Goal: Task Accomplishment & Management: Use online tool/utility

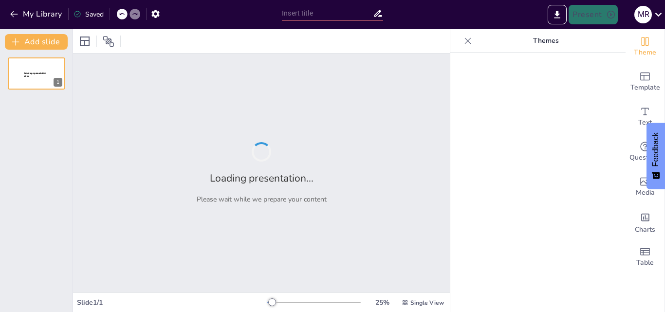
type input "استكشاف الفنون والعلوم في العالم العربي: اختبار شامل"
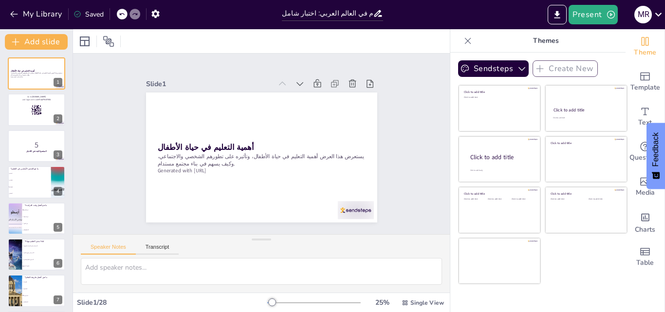
checkbox input "true"
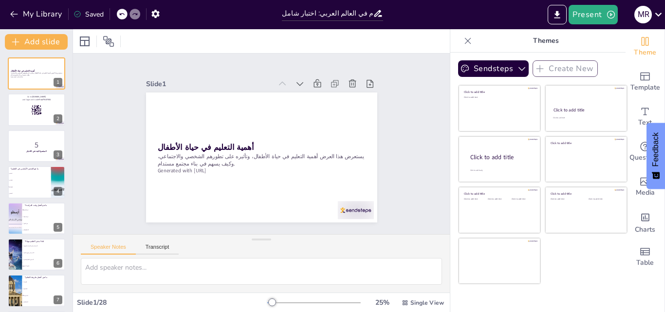
checkbox input "true"
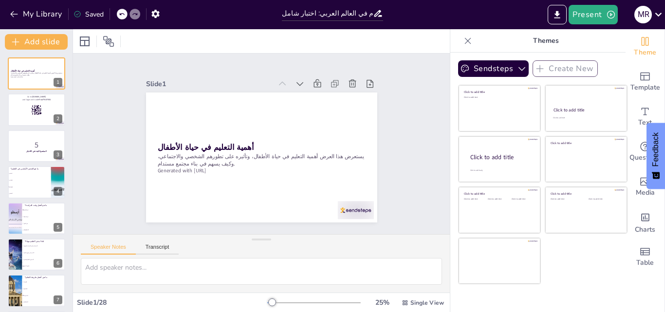
checkbox input "true"
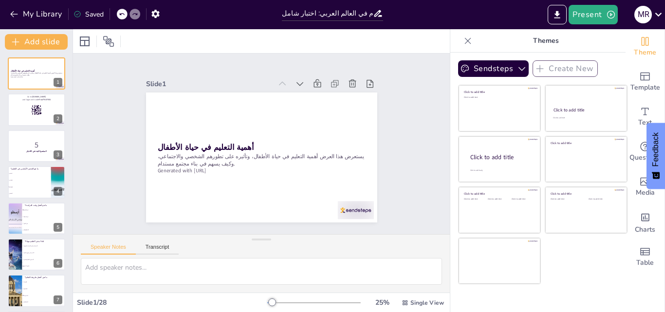
checkbox input "true"
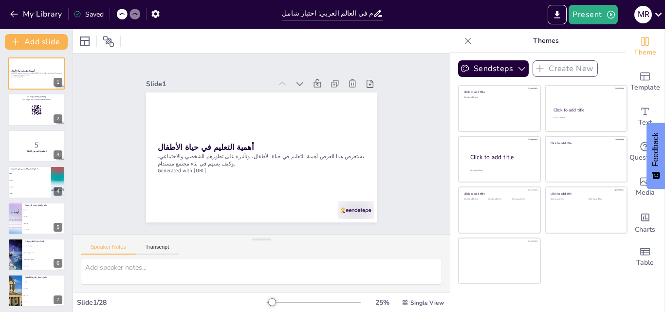
checkbox input "true"
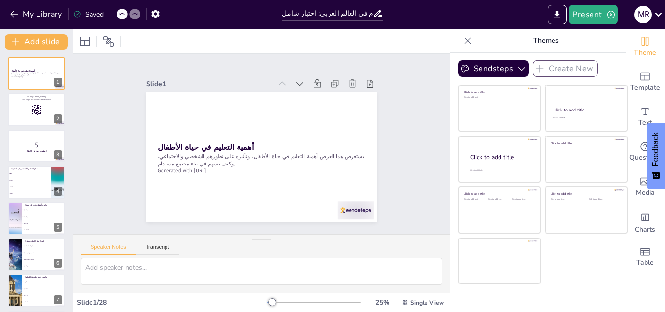
checkbox input "true"
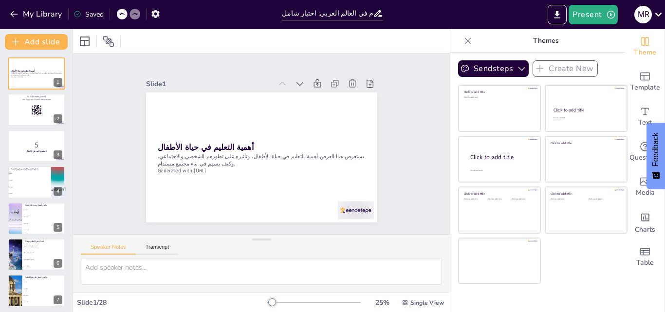
checkbox input "true"
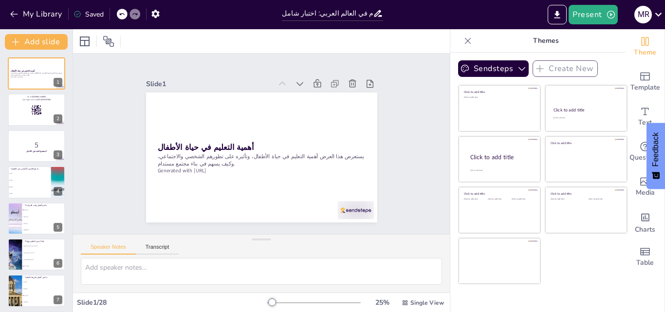
checkbox input "true"
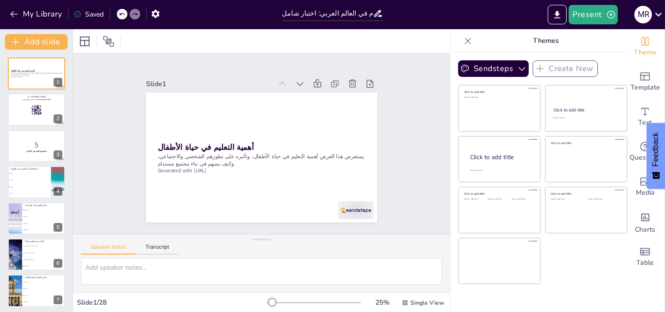
checkbox input "true"
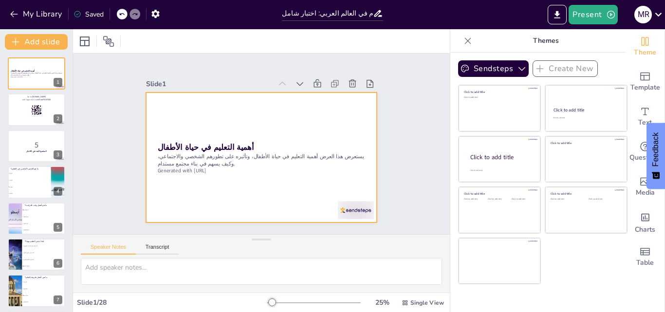
checkbox input "true"
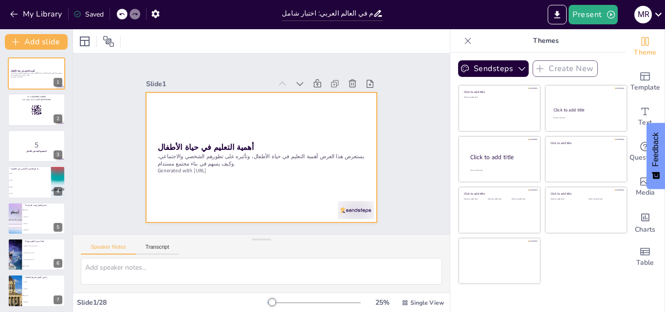
checkbox input "true"
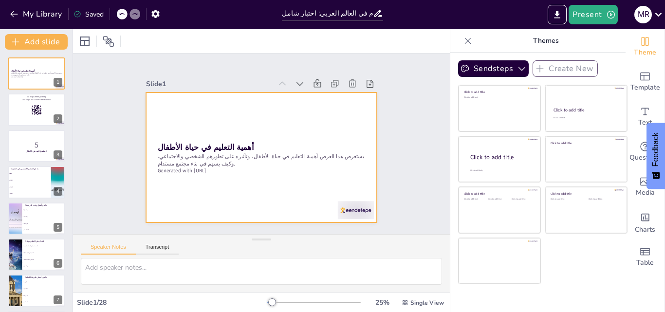
checkbox input "true"
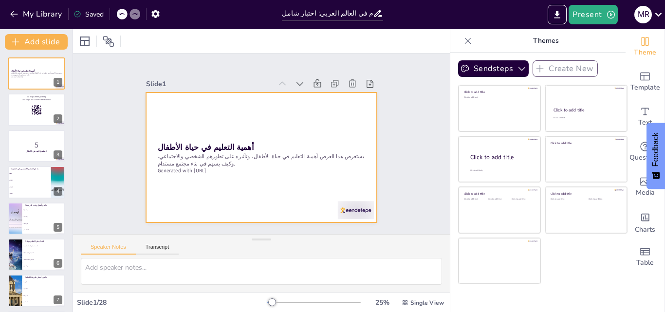
checkbox input "true"
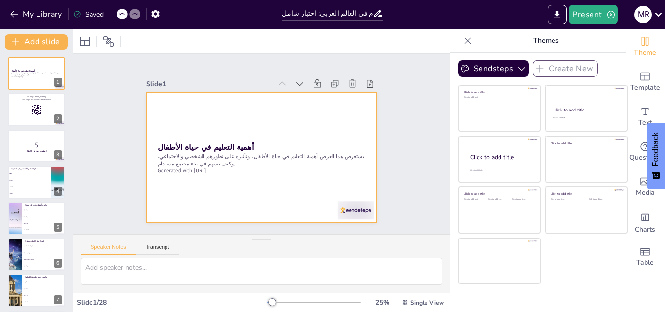
checkbox input "true"
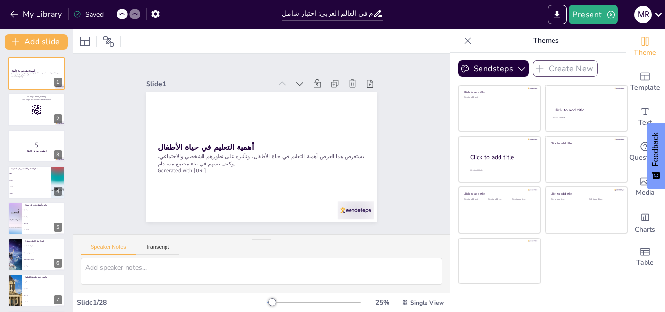
checkbox input "true"
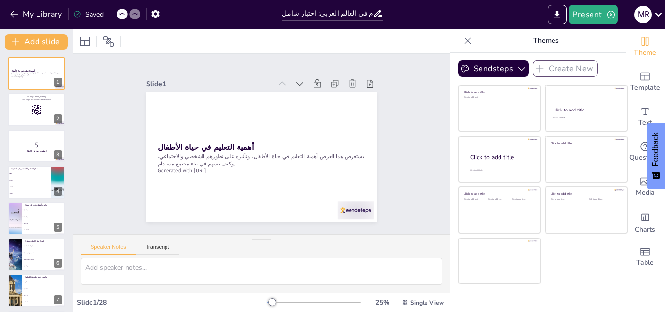
checkbox input "true"
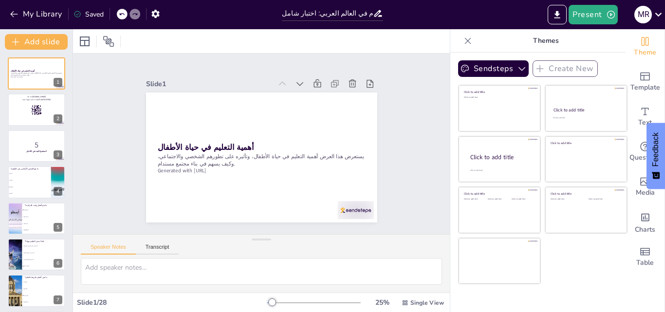
checkbox input "true"
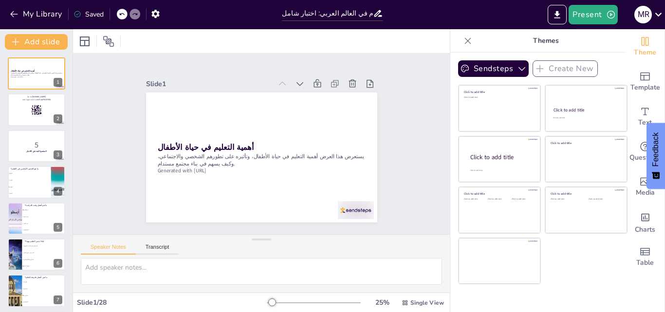
checkbox input "true"
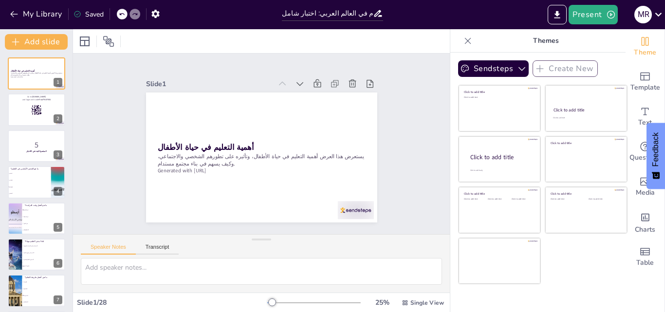
checkbox input "true"
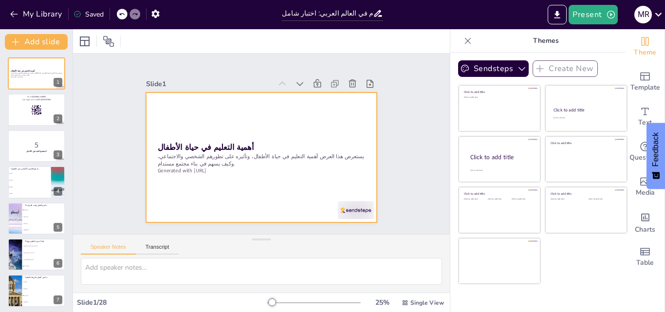
checkbox input "true"
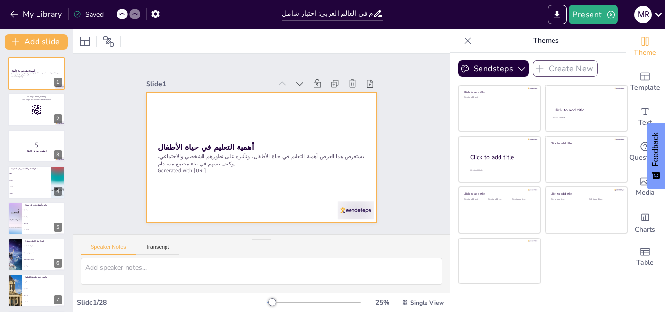
checkbox input "true"
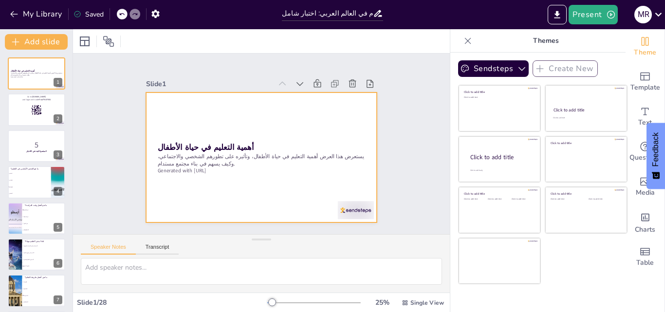
checkbox input "true"
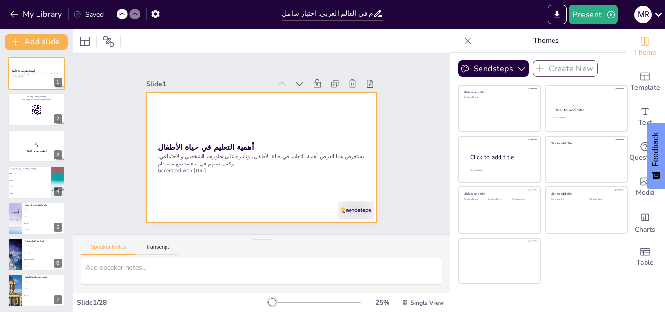
checkbox input "true"
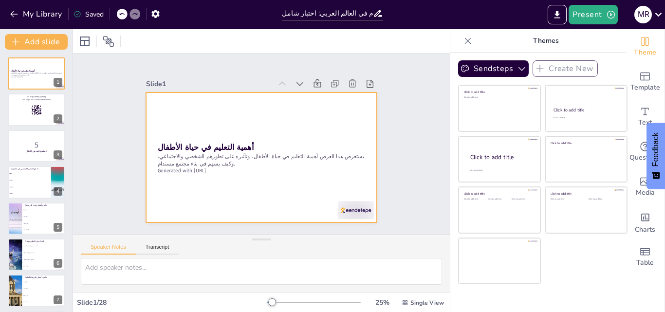
checkbox input "true"
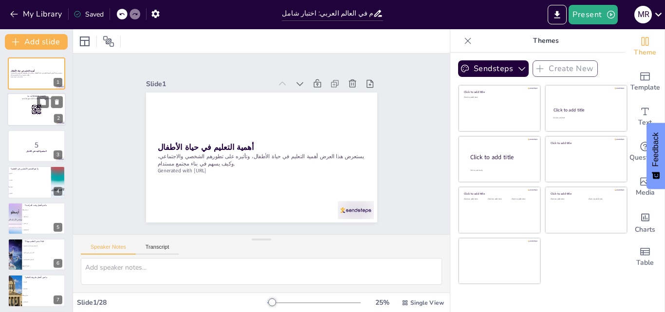
checkbox input "true"
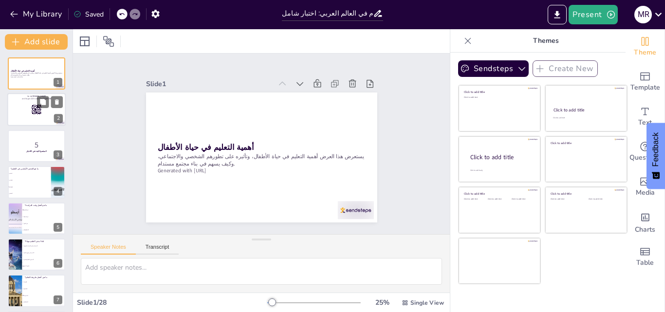
checkbox input "true"
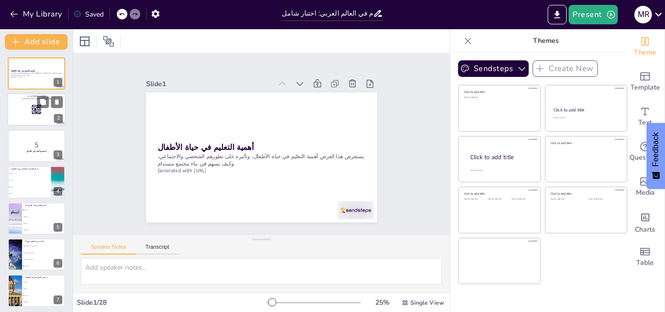
checkbox input "true"
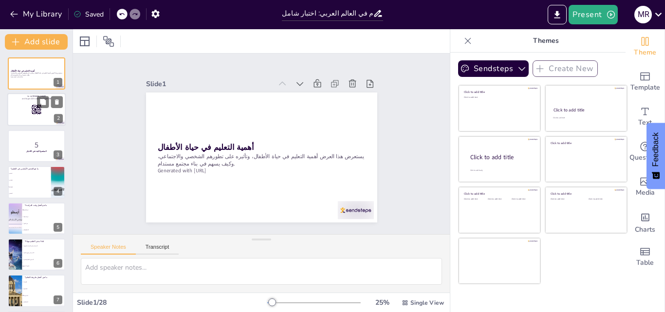
checkbox input "true"
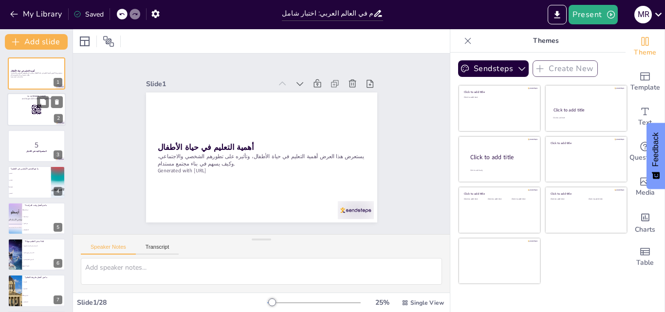
checkbox input "true"
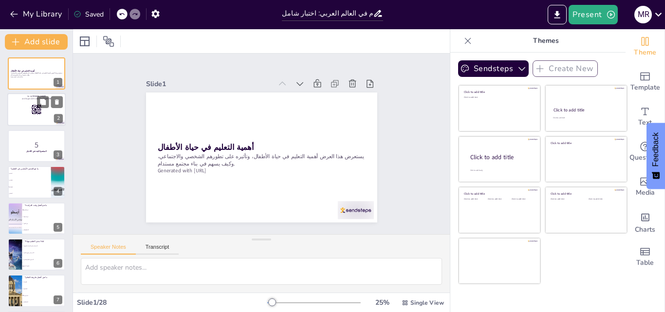
checkbox input "true"
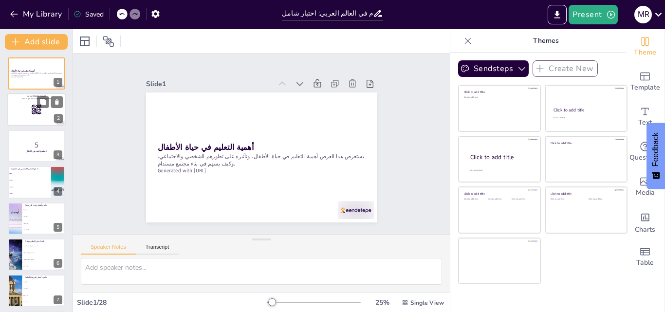
checkbox input "true"
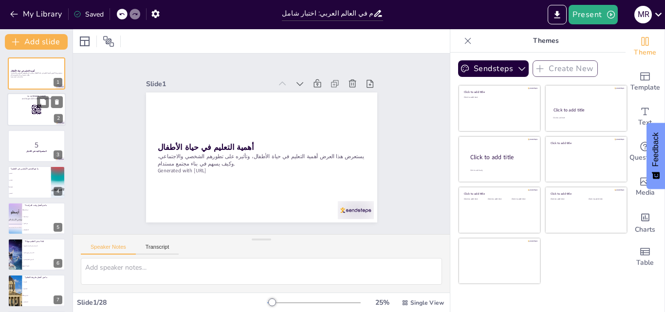
checkbox input "true"
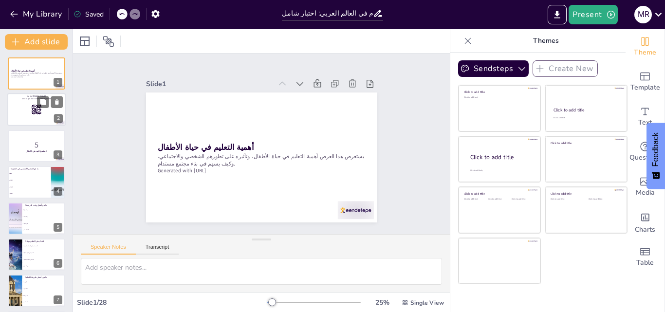
checkbox input "true"
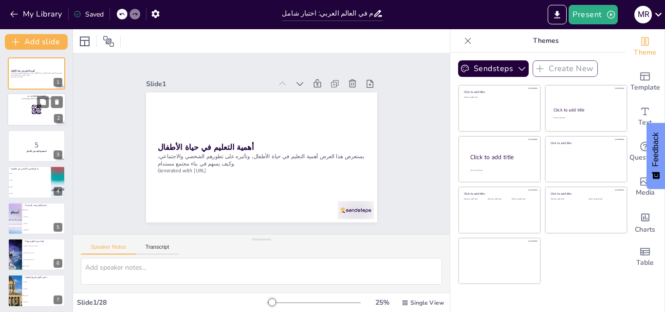
checkbox input "true"
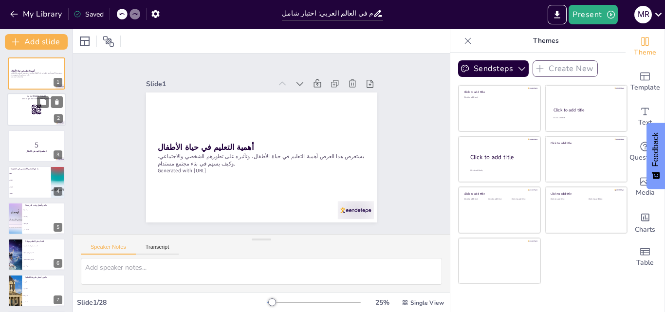
checkbox input "true"
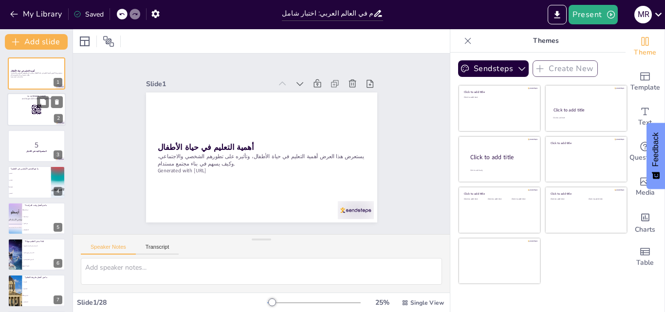
checkbox input "true"
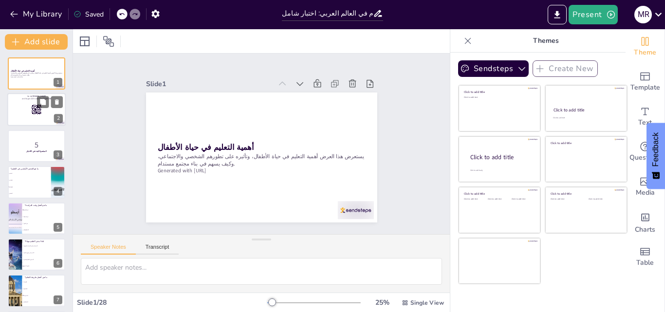
checkbox input "true"
click at [33, 107] on rect at bounding box center [32, 107] width 1 height 0
checkbox input "true"
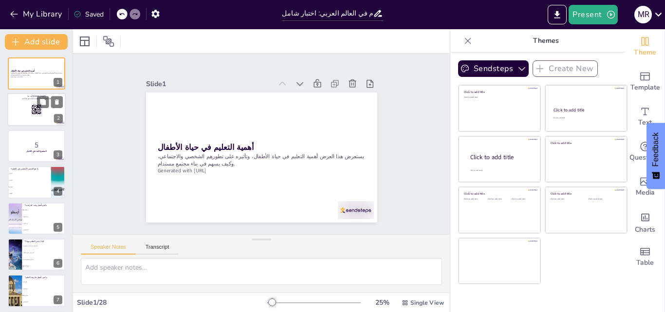
checkbox input "true"
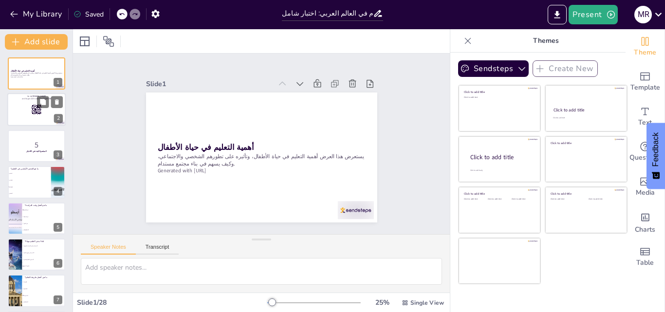
checkbox input "true"
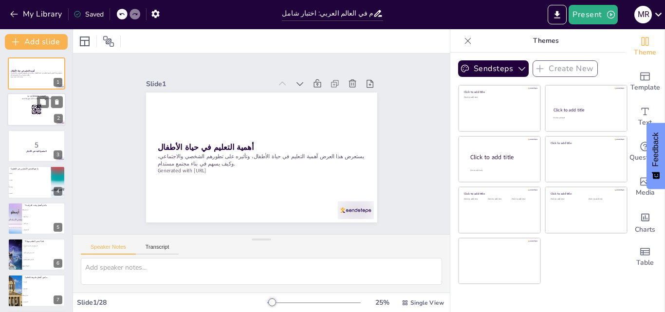
checkbox input "true"
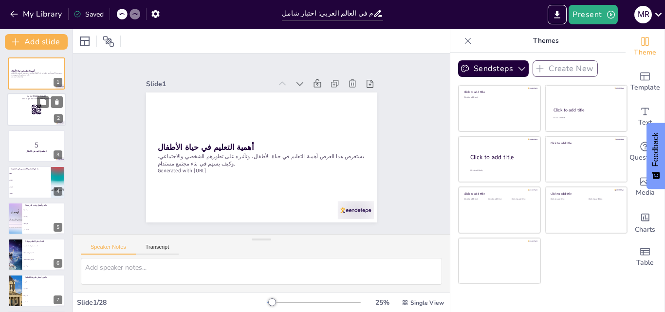
checkbox input "true"
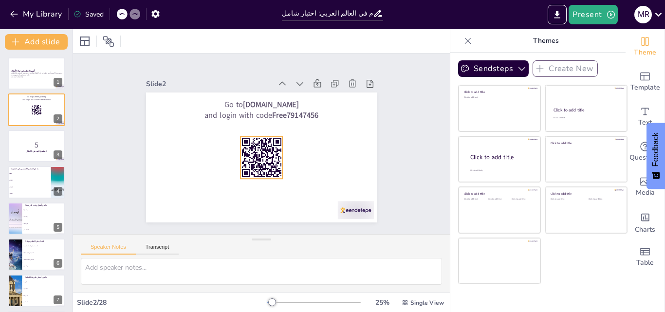
checkbox input "true"
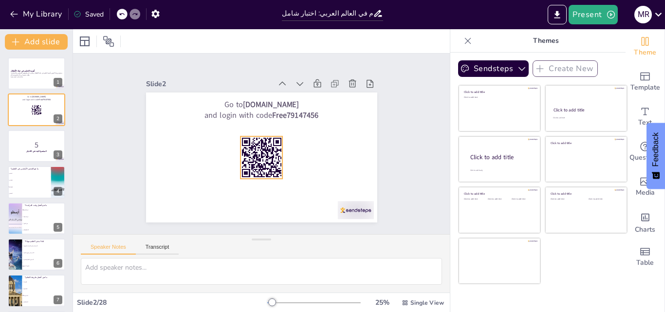
checkbox input "true"
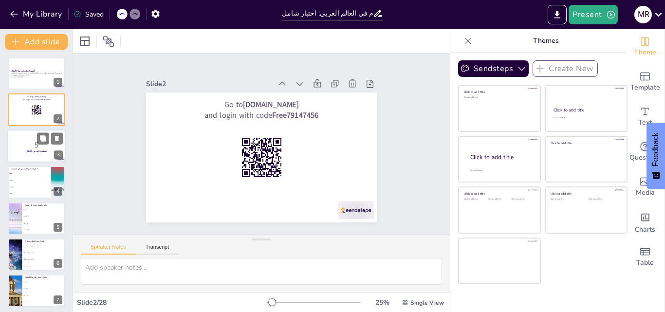
click at [39, 147] on p "5" at bounding box center [36, 144] width 53 height 11
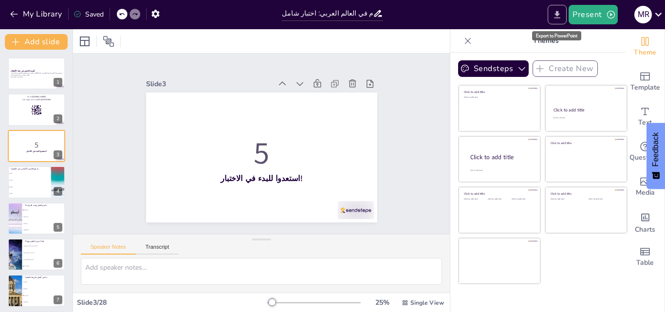
click at [556, 11] on icon "Export to PowerPoint" at bounding box center [557, 15] width 10 height 10
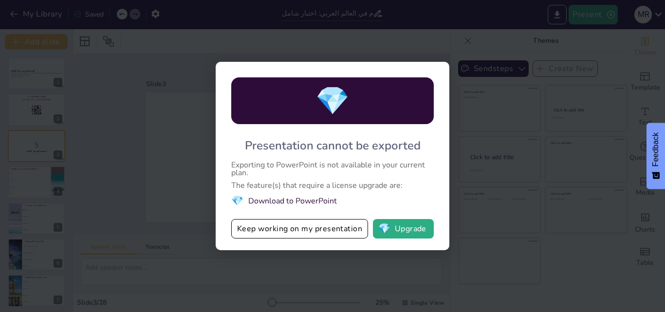
click at [489, 194] on div "💎 Presentation cannot be exported Exporting to PowerPoint is not available in y…" at bounding box center [332, 156] width 665 height 312
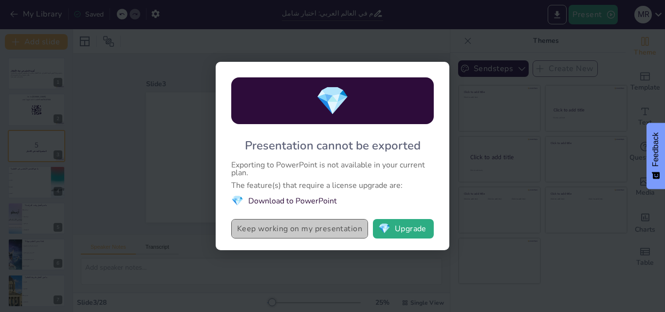
click at [261, 232] on button "Keep working on my presentation" at bounding box center [299, 228] width 137 height 19
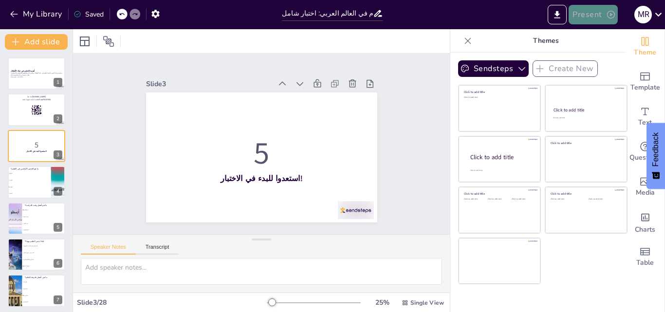
click at [583, 12] on button "Present" at bounding box center [593, 14] width 49 height 19
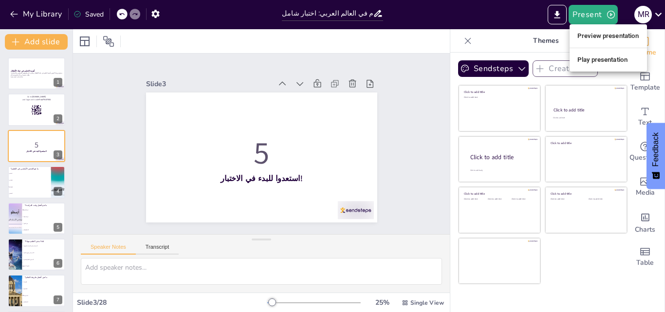
click at [593, 34] on li "Preview presentation" at bounding box center [608, 36] width 77 height 16
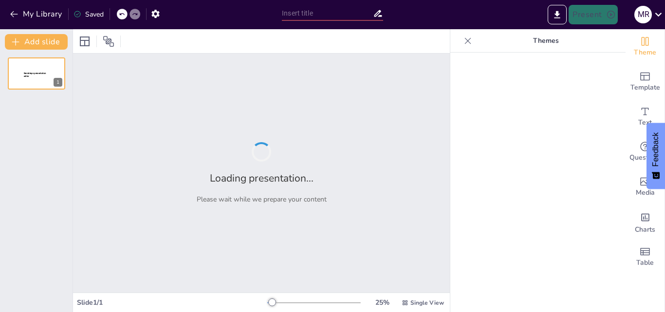
type input "استكشاف الفنون والعلوم في العالم العربي: اختبار شامل"
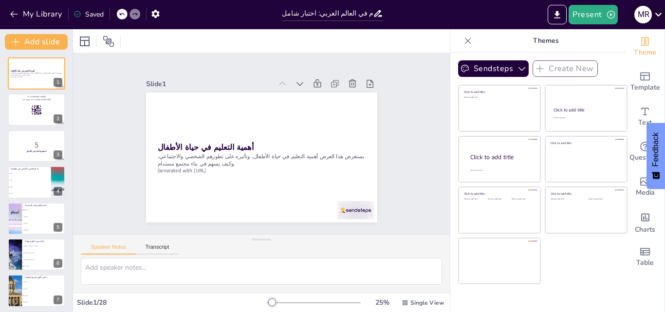
checkbox input "true"
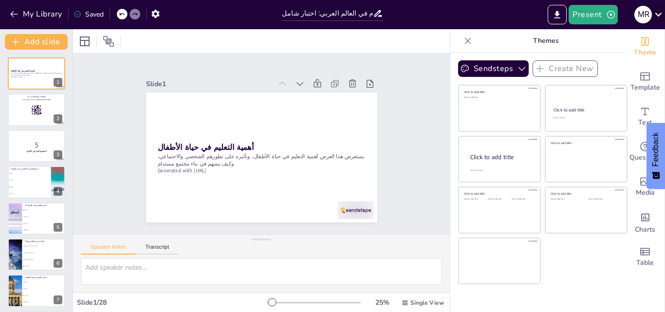
checkbox input "true"
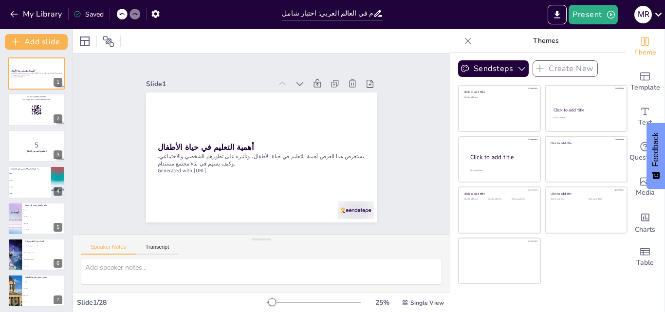
checkbox input "true"
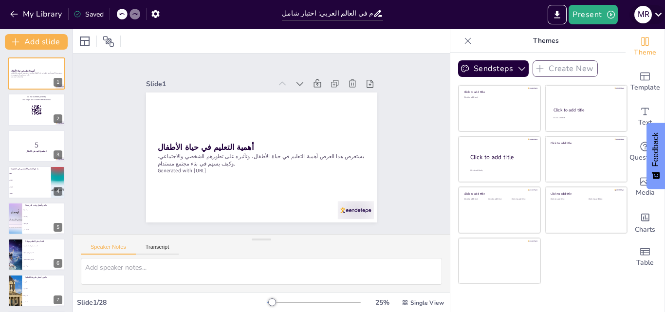
checkbox input "true"
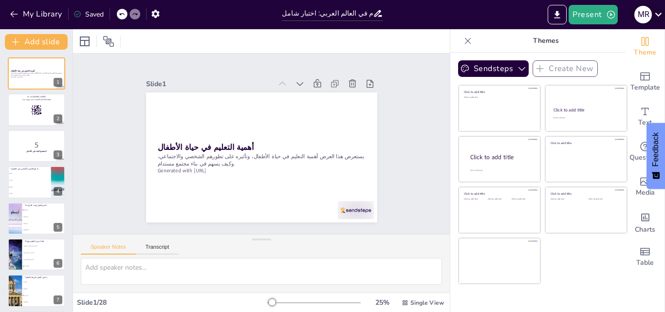
checkbox input "true"
click at [595, 48] on p "Themes" at bounding box center [546, 40] width 140 height 23
click at [558, 10] on icon "Export to PowerPoint" at bounding box center [557, 15] width 10 height 10
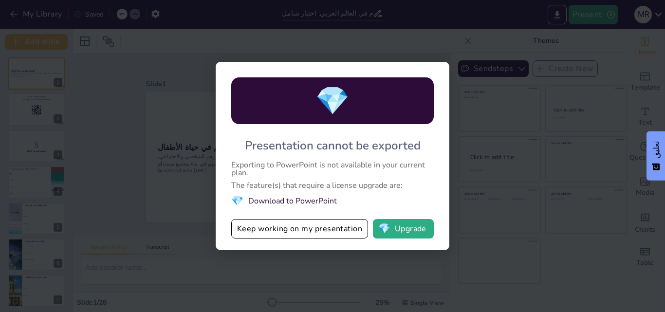
click at [336, 201] on li "💎 Download to PowerPoint" at bounding box center [332, 200] width 203 height 13
click at [335, 201] on li "💎 Download to PowerPoint" at bounding box center [332, 200] width 203 height 13
click at [270, 200] on li "💎 Download to PowerPoint" at bounding box center [332, 200] width 203 height 13
click at [269, 201] on li "💎 Download to PowerPoint" at bounding box center [332, 200] width 203 height 13
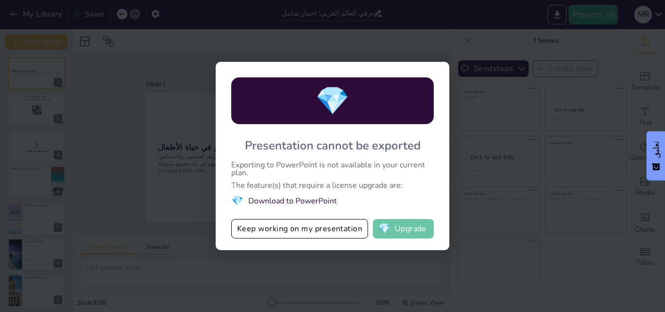
click at [404, 232] on button "💎 Upgrade" at bounding box center [403, 228] width 61 height 19
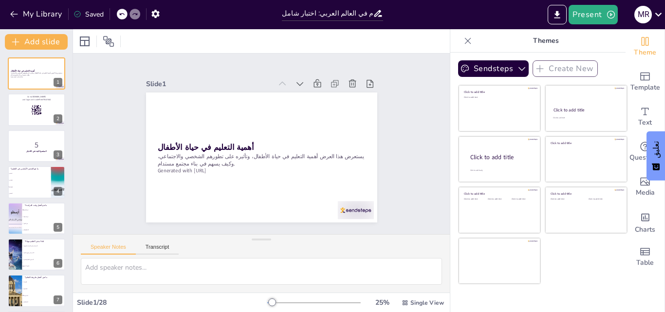
checkbox input "true"
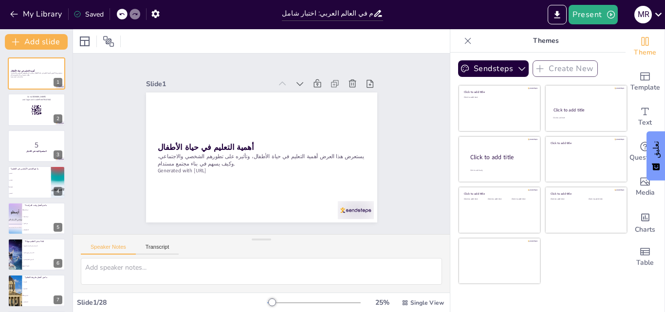
checkbox input "true"
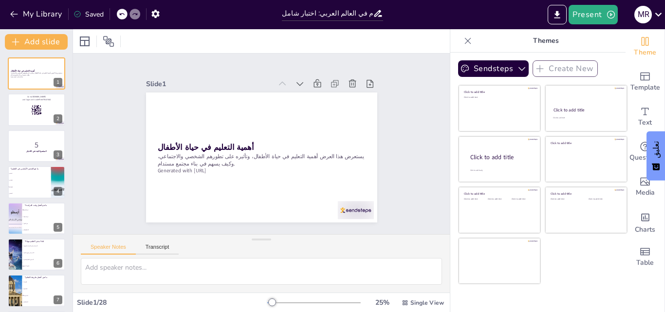
checkbox input "true"
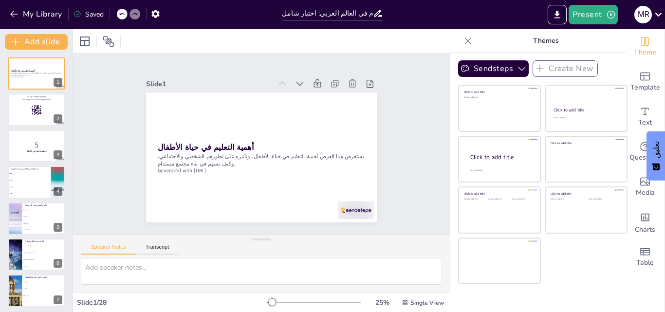
checkbox input "true"
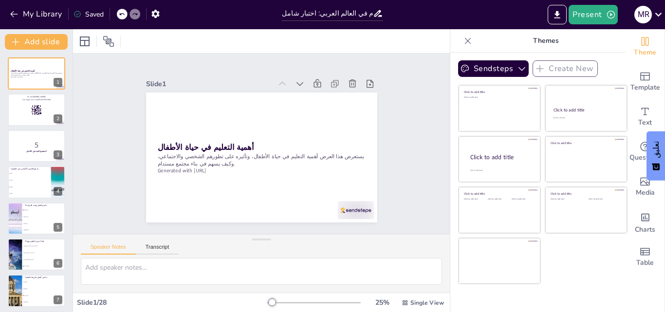
checkbox input "true"
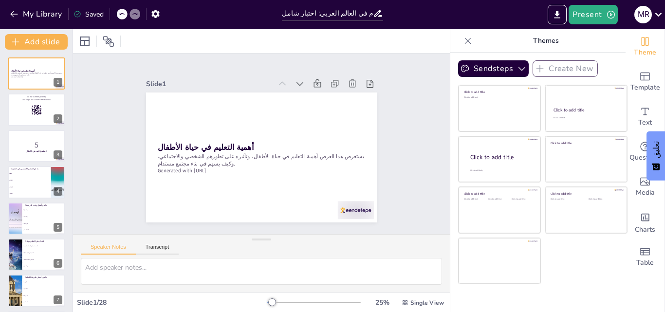
checkbox input "true"
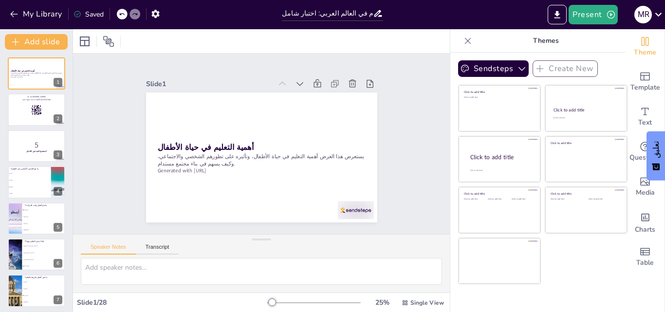
checkbox input "true"
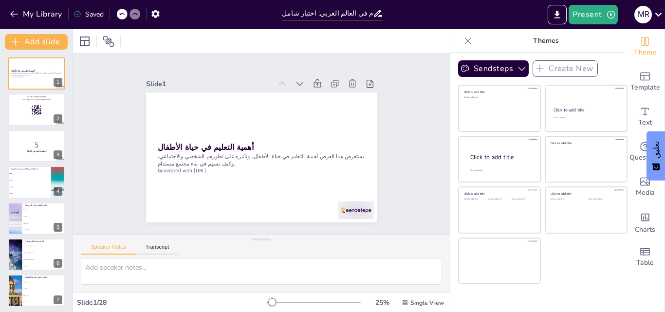
checkbox input "true"
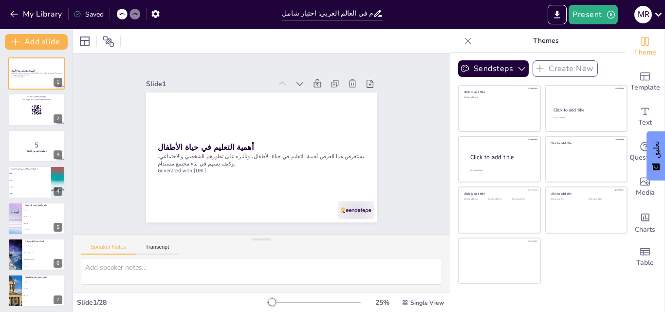
checkbox input "true"
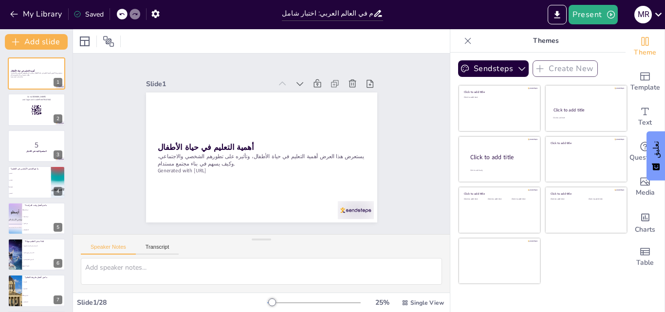
checkbox input "true"
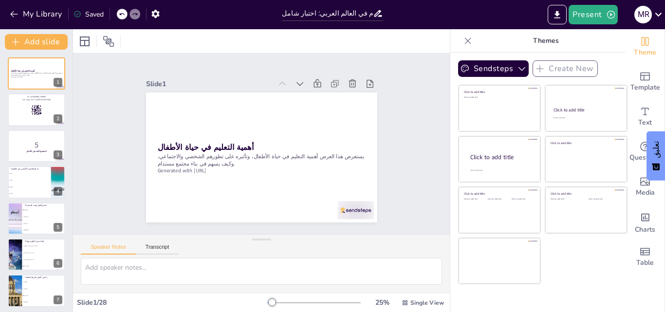
checkbox input "true"
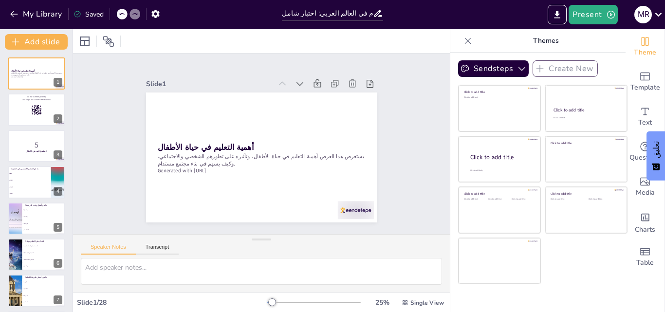
checkbox input "true"
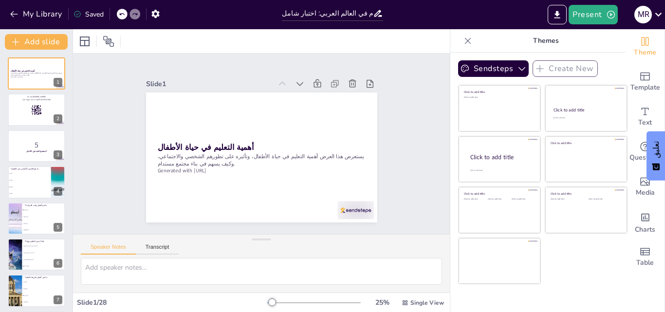
checkbox input "true"
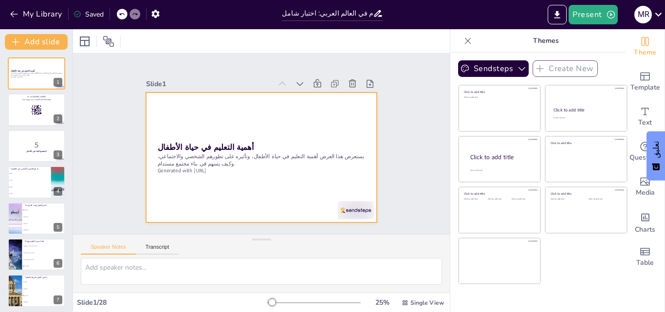
checkbox input "true"
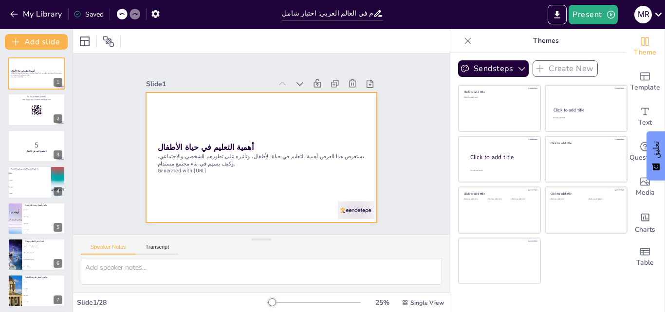
checkbox input "true"
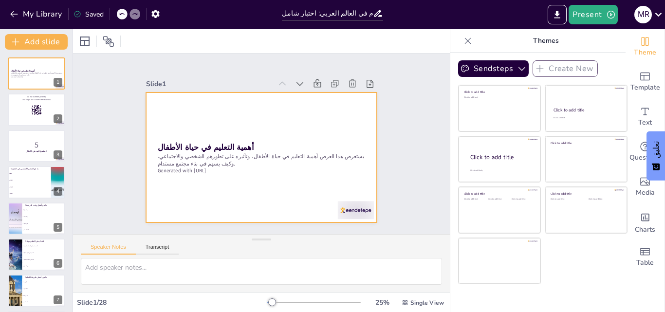
checkbox input "true"
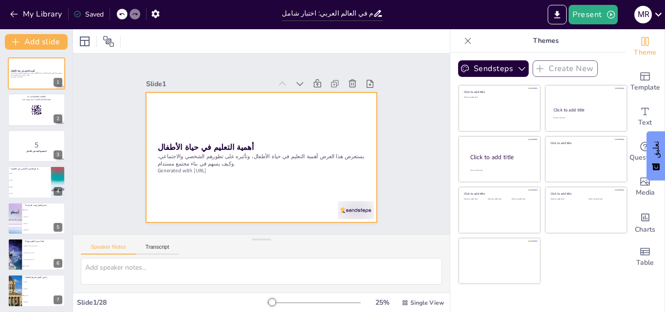
checkbox input "true"
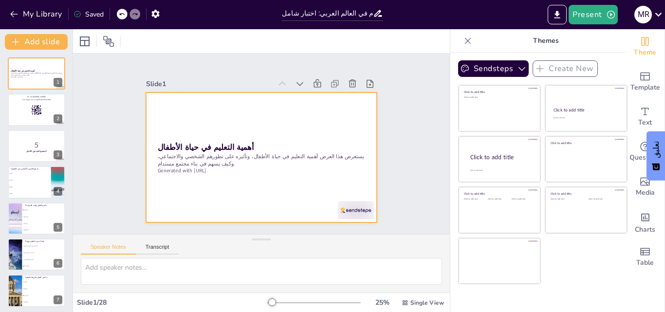
checkbox input "true"
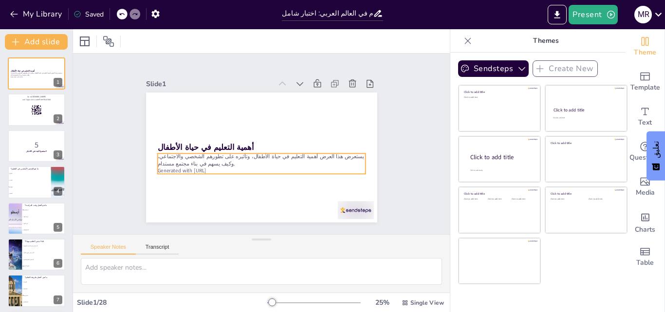
checkbox input "true"
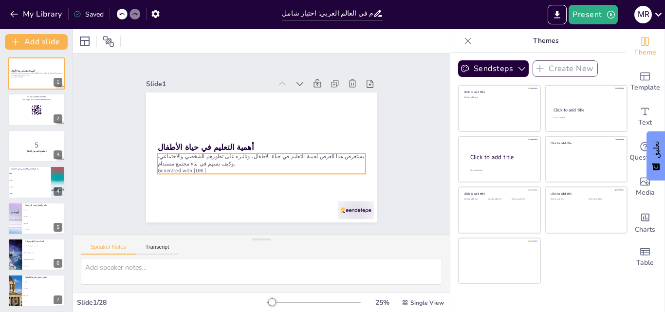
checkbox input "true"
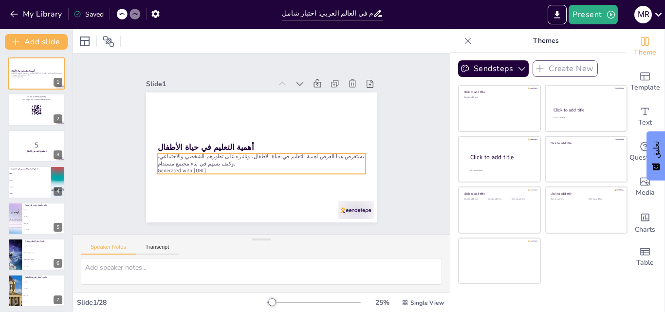
checkbox input "true"
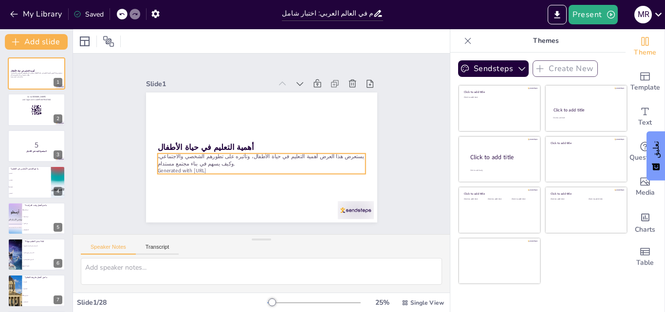
checkbox input "true"
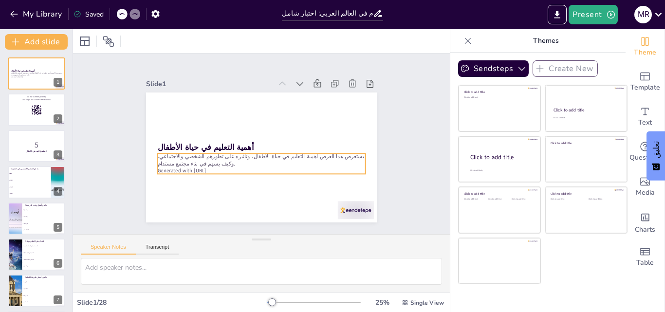
checkbox input "true"
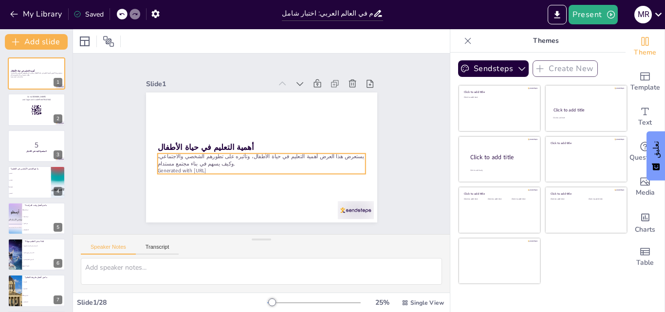
checkbox input "true"
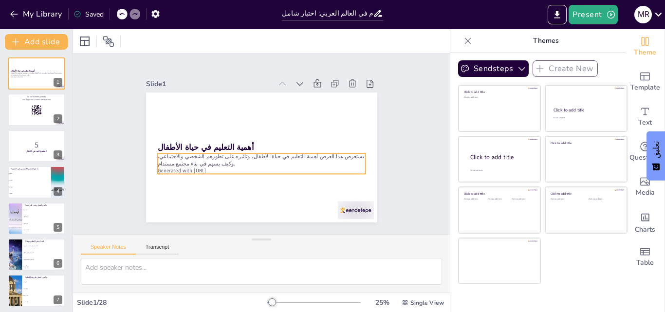
checkbox input "true"
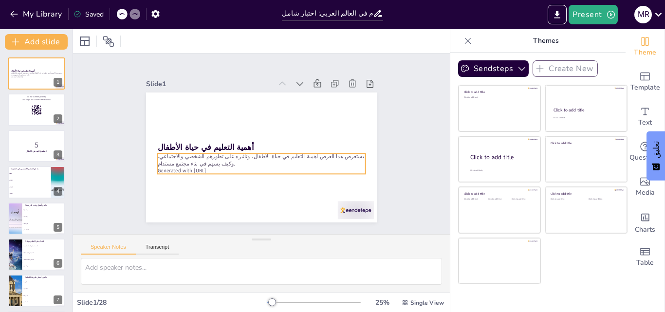
checkbox input "true"
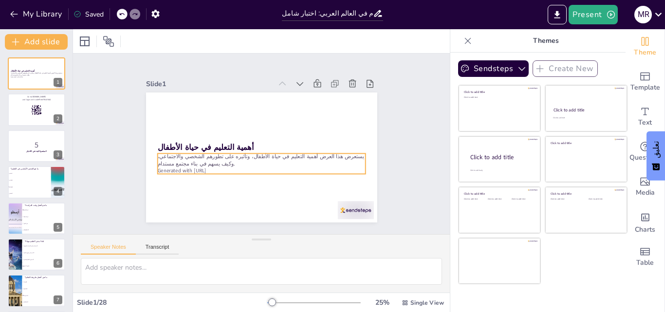
checkbox input "true"
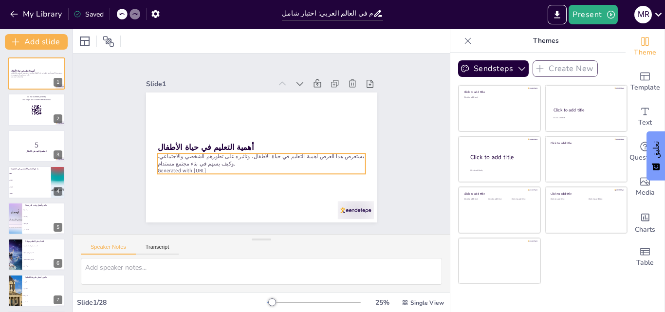
checkbox input "true"
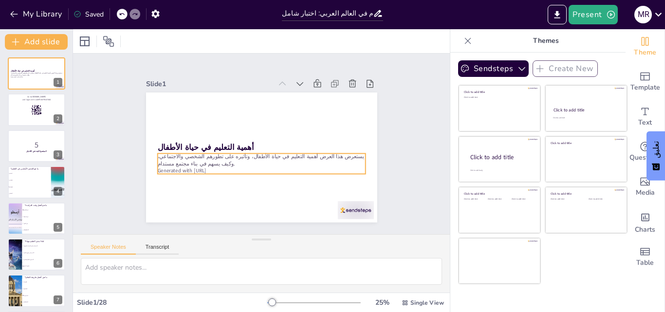
checkbox input "true"
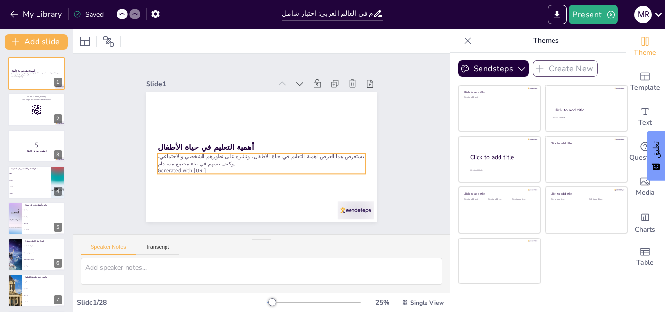
checkbox input "true"
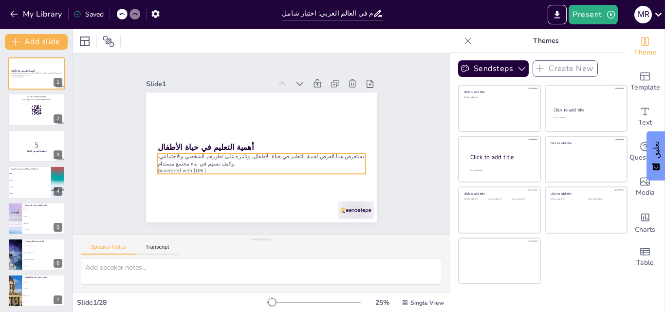
checkbox input "true"
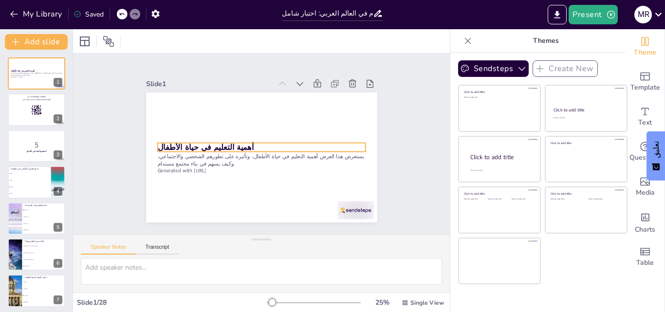
checkbox input "true"
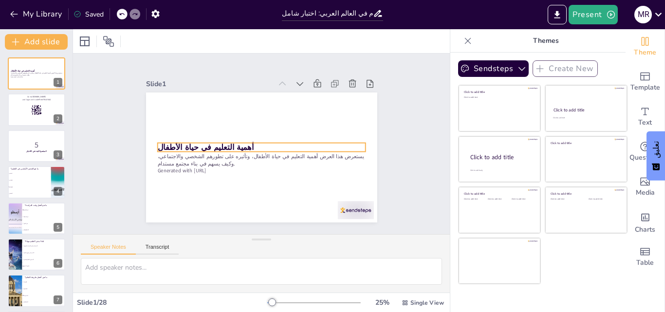
checkbox input "true"
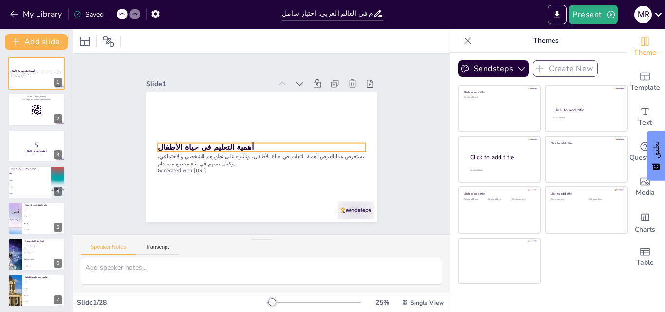
checkbox input "true"
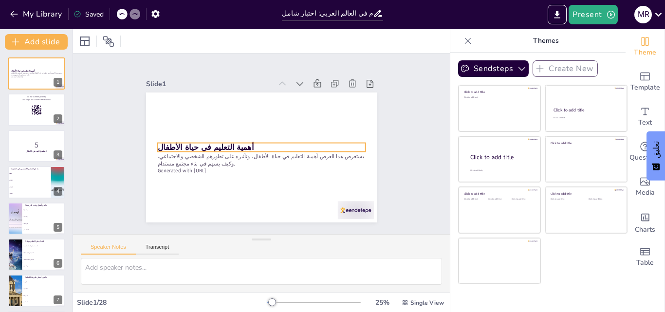
checkbox input "true"
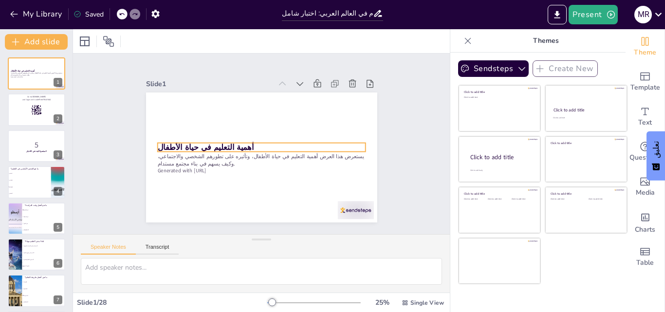
checkbox input "true"
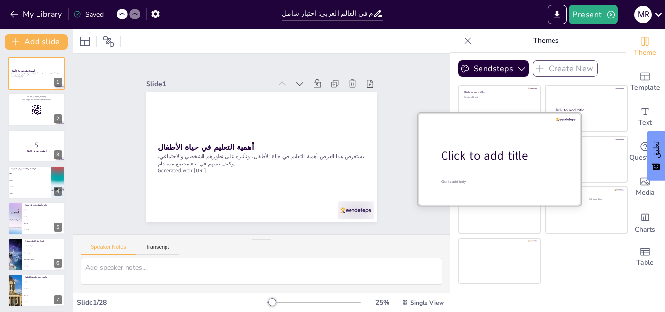
checkbox input "true"
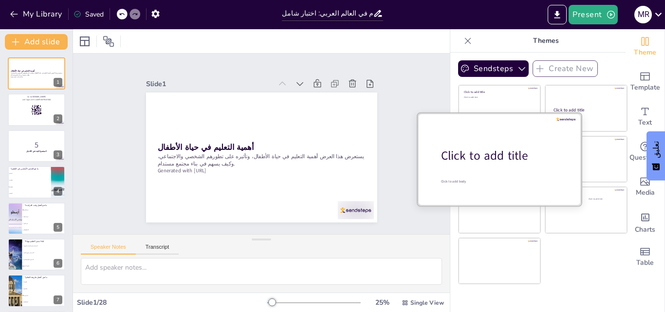
checkbox input "true"
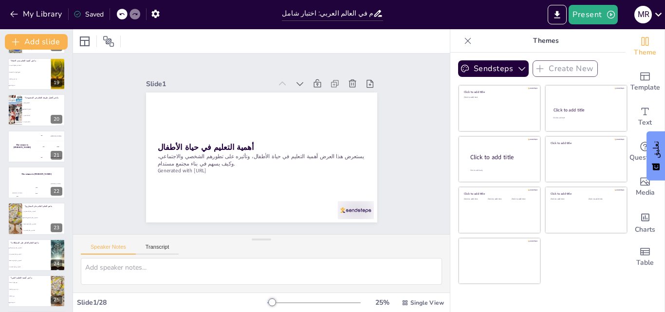
scroll to position [763, 0]
